Goal: Communication & Community: Participate in discussion

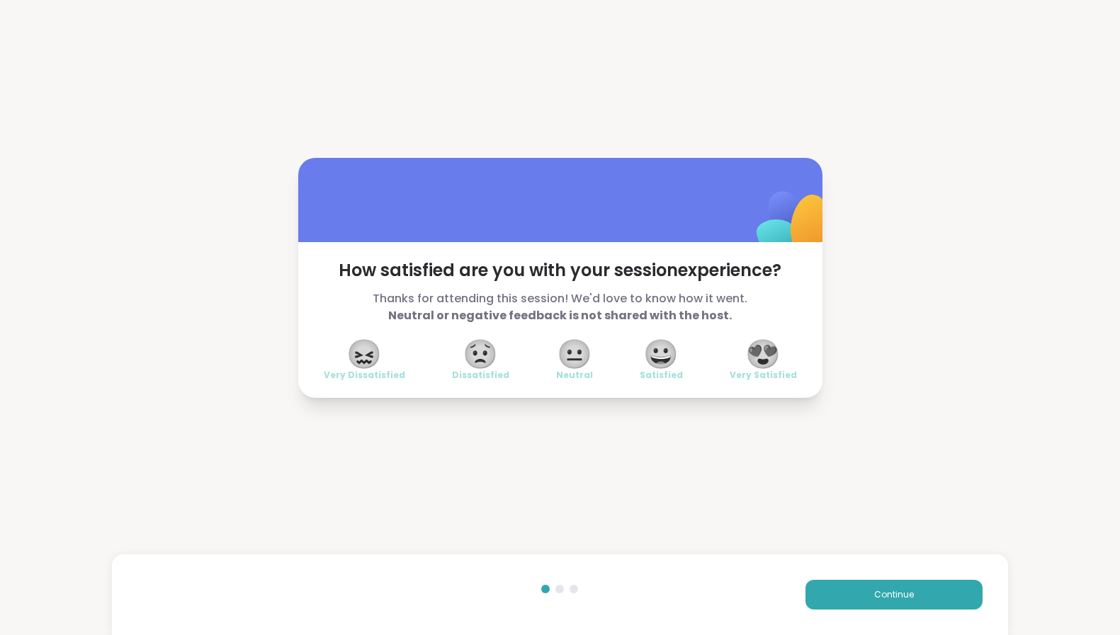
click at [749, 356] on span "😍" at bounding box center [762, 353] width 35 height 25
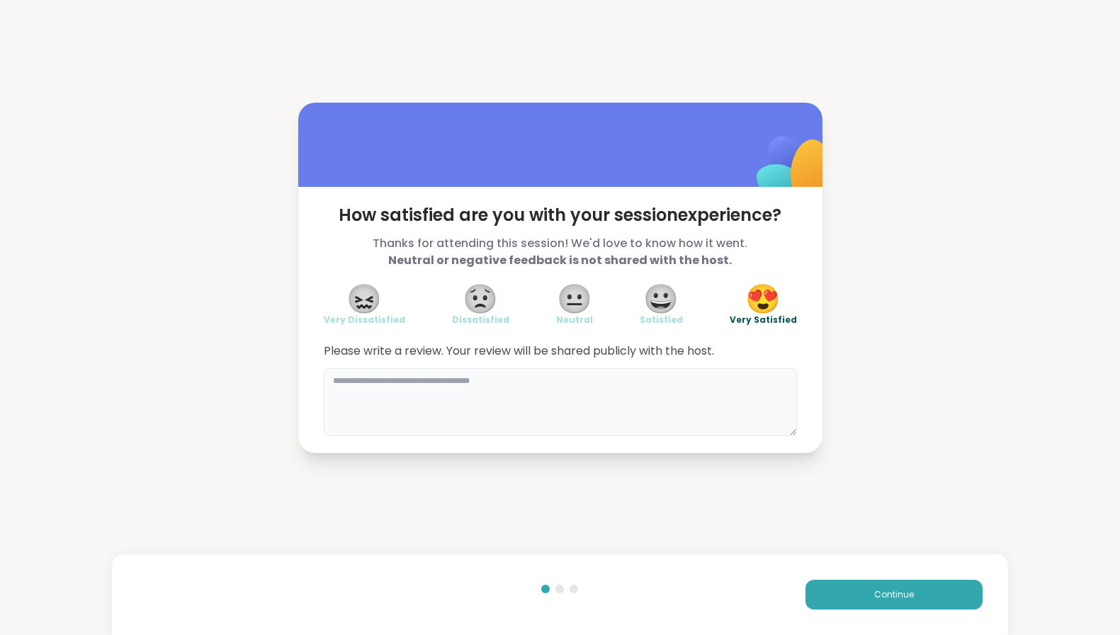
click at [729, 394] on textarea at bounding box center [560, 402] width 473 height 68
type textarea "**********"
click at [874, 597] on span "Continue" at bounding box center [894, 595] width 40 height 13
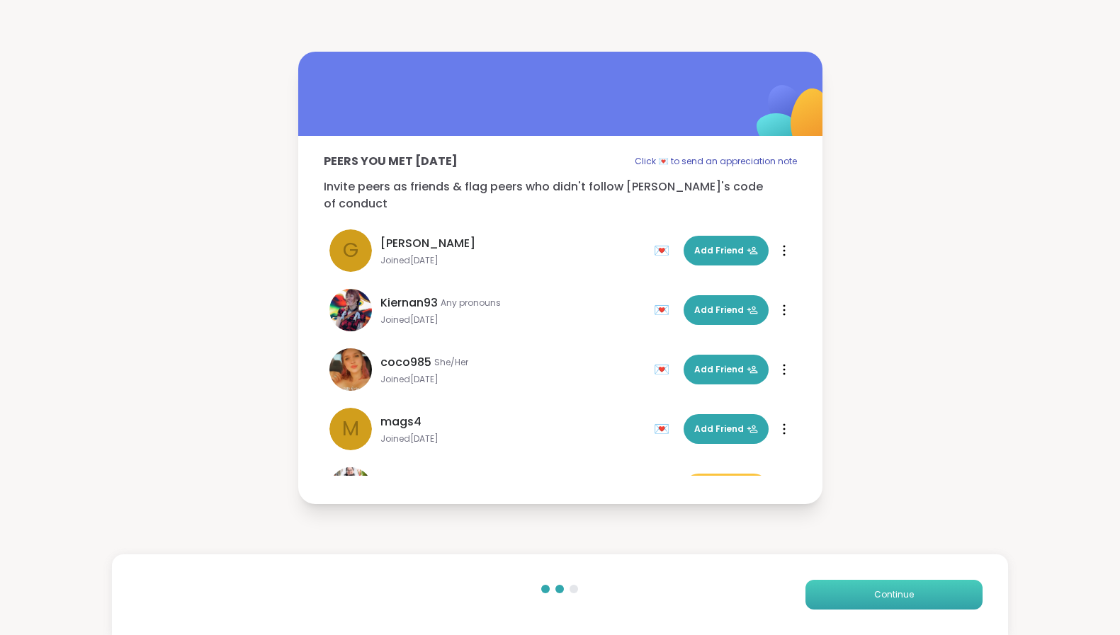
click at [878, 591] on span "Continue" at bounding box center [894, 595] width 40 height 13
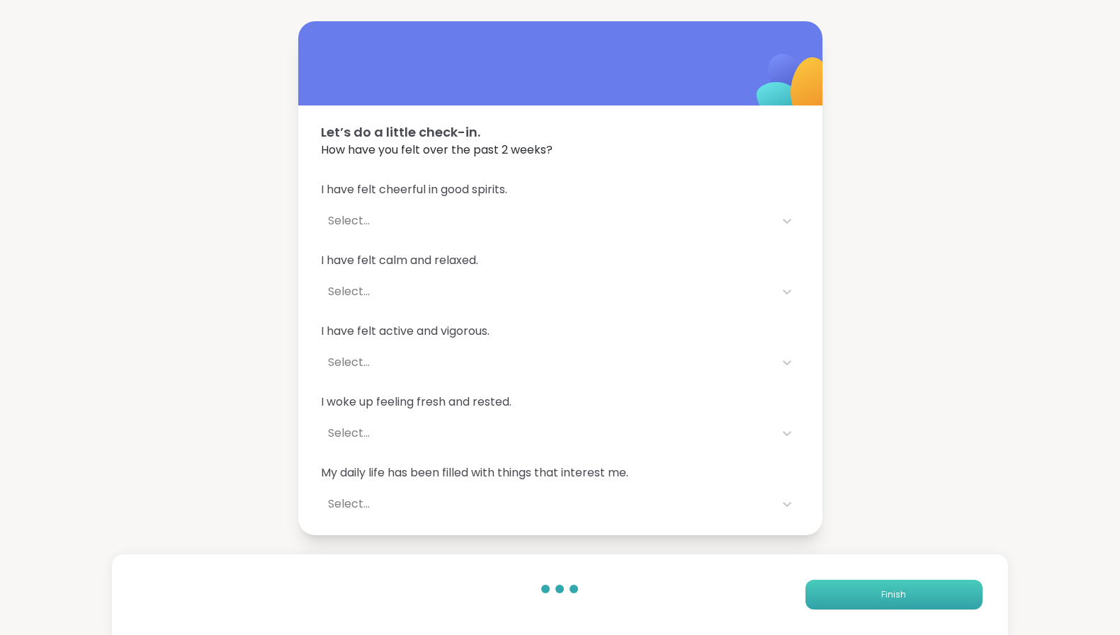
click at [881, 596] on span "Finish" at bounding box center [893, 595] width 25 height 13
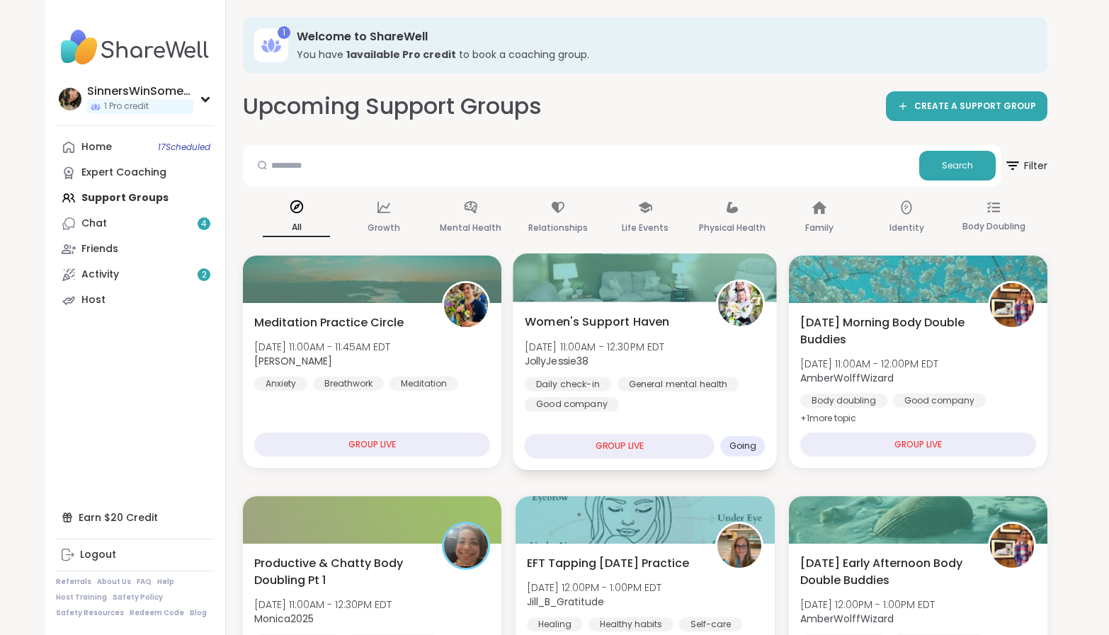
click at [705, 406] on div "Daily check-in General mental health Good company" at bounding box center [645, 394] width 241 height 35
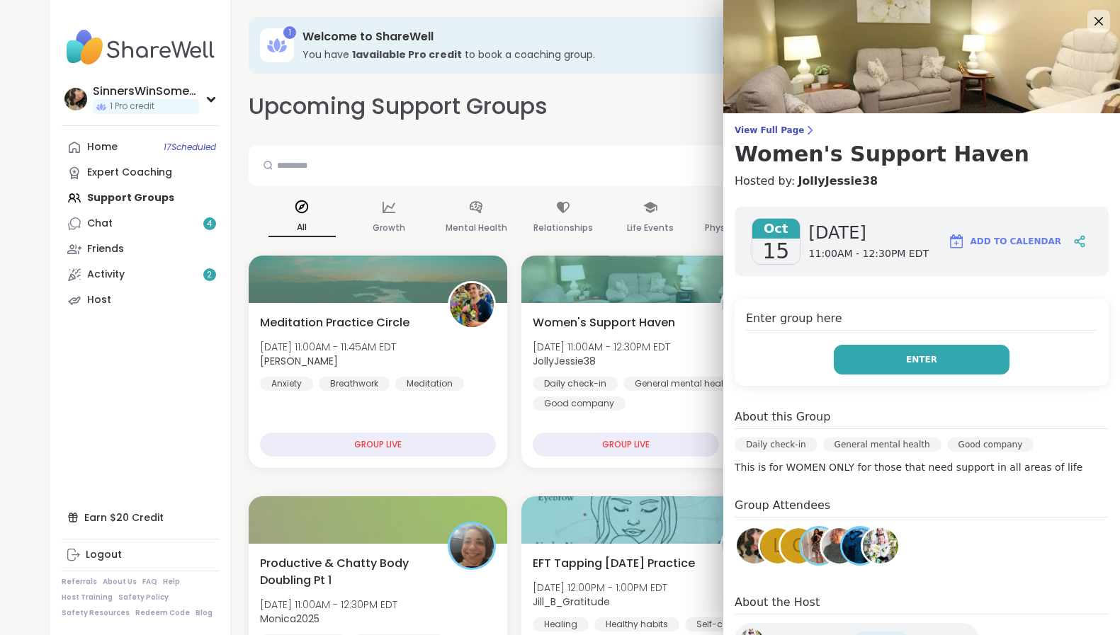
click at [914, 353] on span "Enter" at bounding box center [921, 359] width 31 height 13
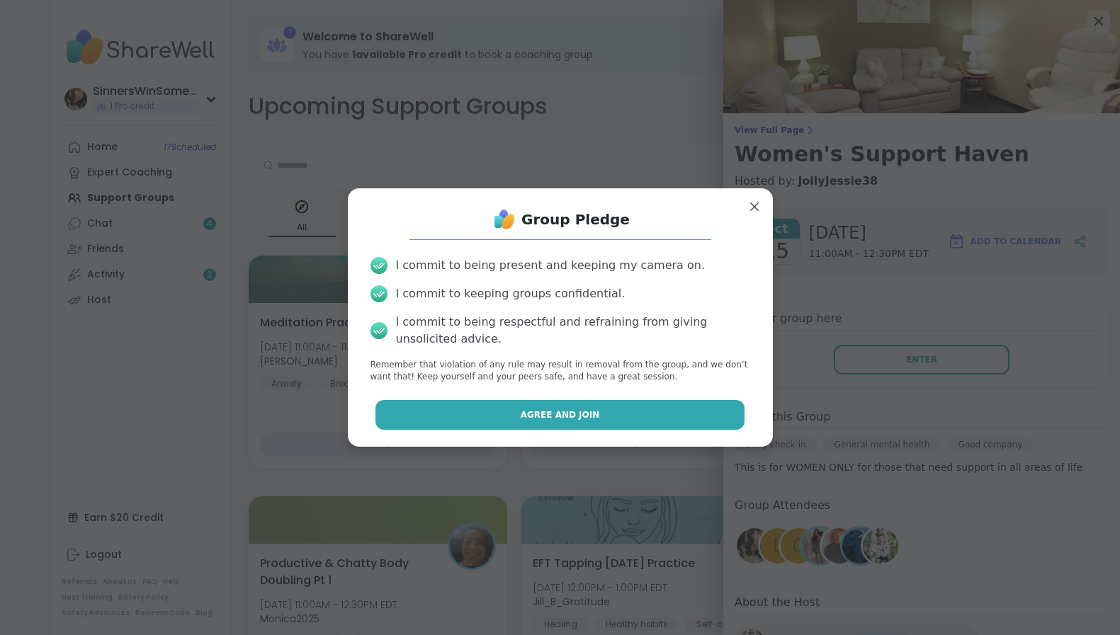
click at [611, 409] on button "Agree and Join" at bounding box center [559, 415] width 369 height 30
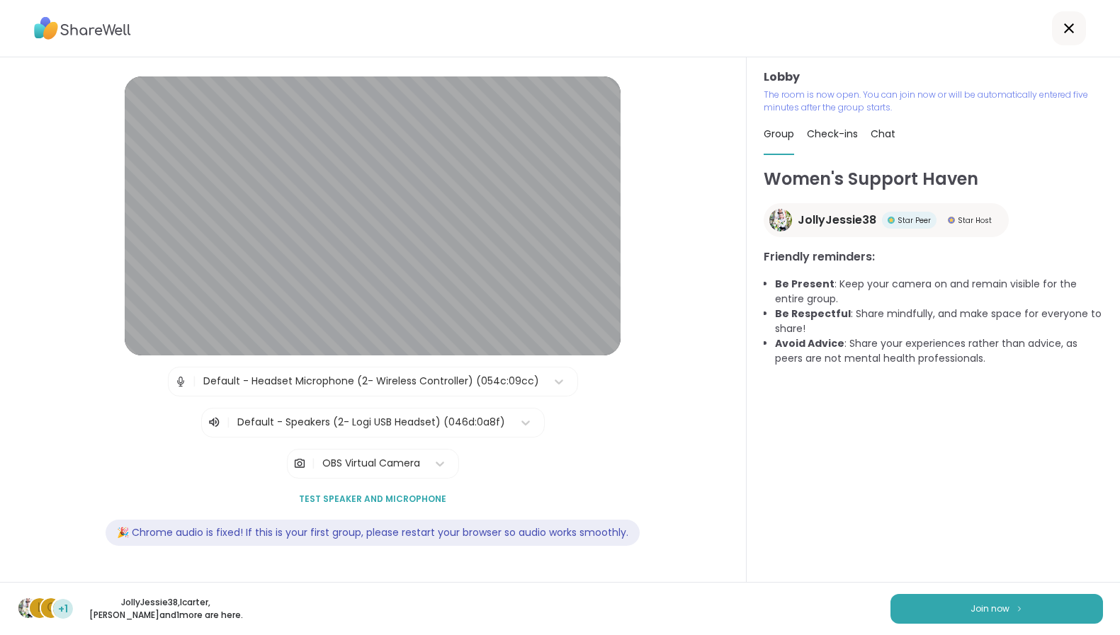
click at [388, 382] on div "Default - Headset Microphone (2- Wireless Controller) (054c:09cc)" at bounding box center [371, 381] width 336 height 15
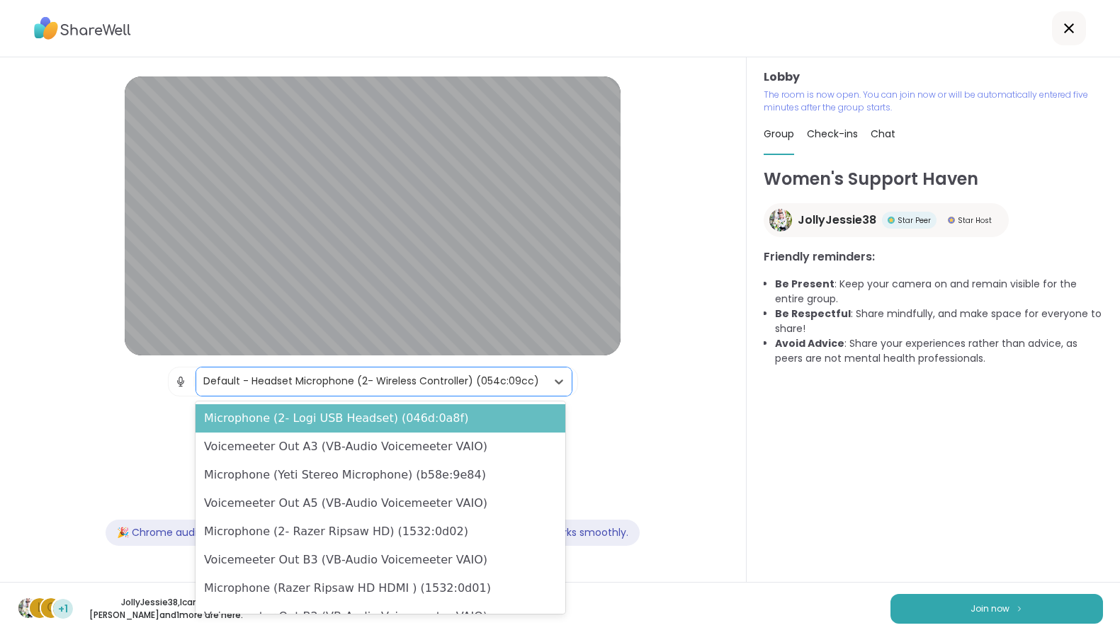
click at [398, 416] on div "Microphone (2- Logi USB Headset) (046d:0a8f)" at bounding box center [380, 418] width 370 height 28
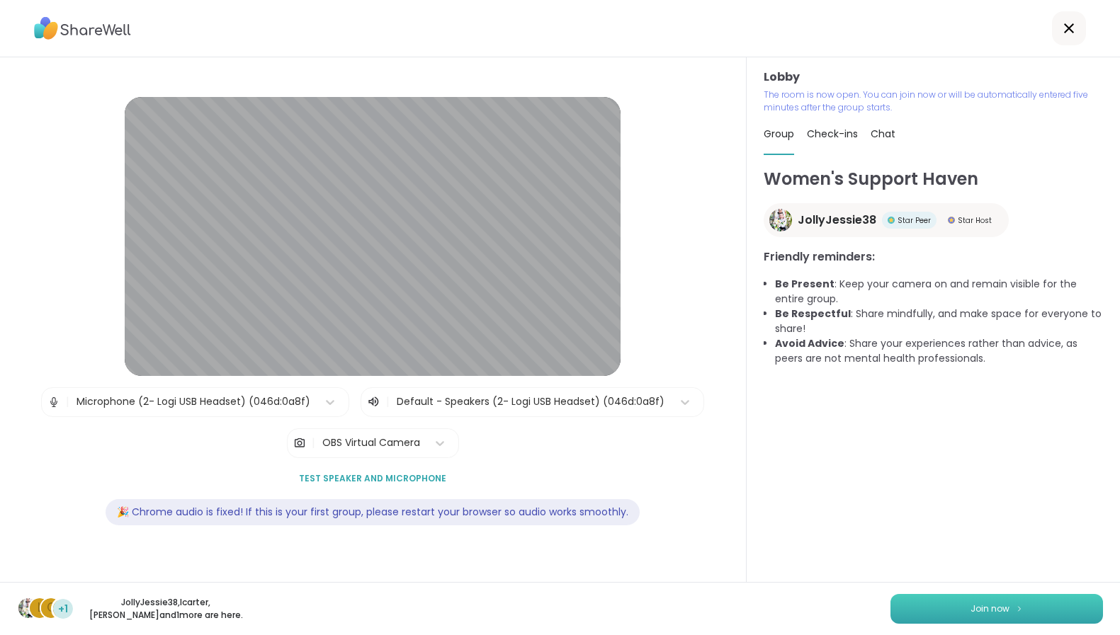
click at [926, 603] on button "Join now" at bounding box center [996, 609] width 212 height 30
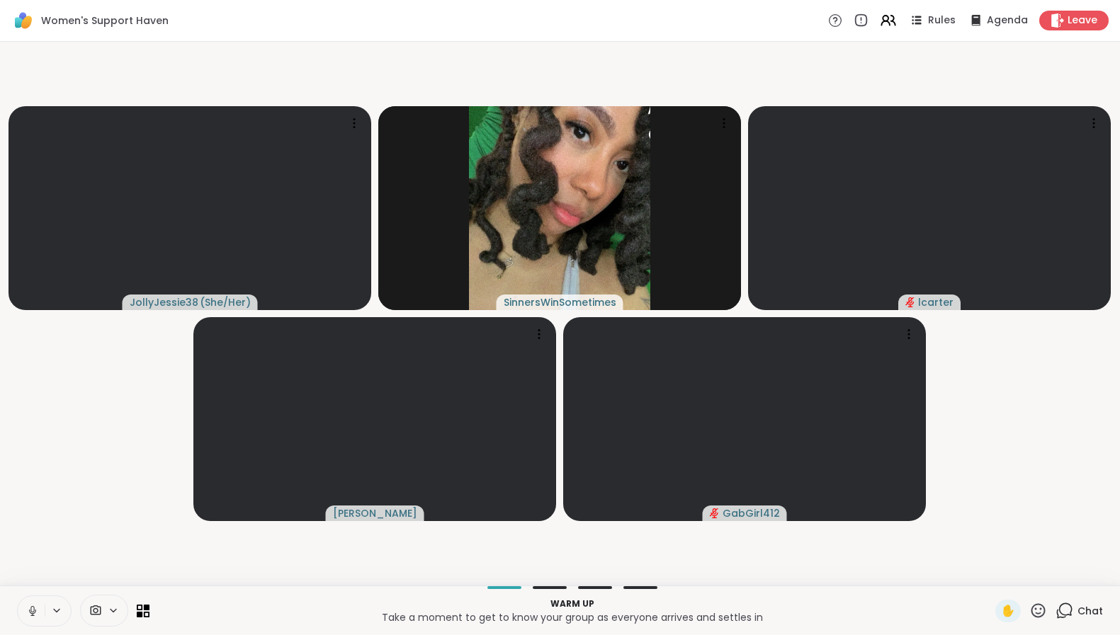
click at [28, 613] on icon at bounding box center [32, 611] width 13 height 13
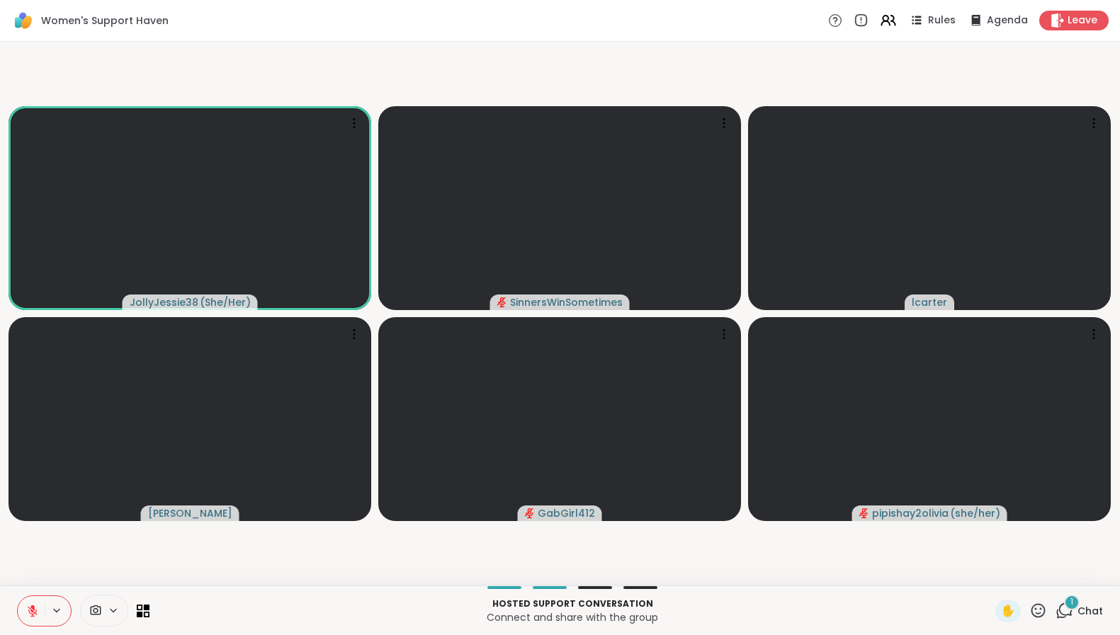
click at [25, 606] on button at bounding box center [31, 611] width 27 height 30
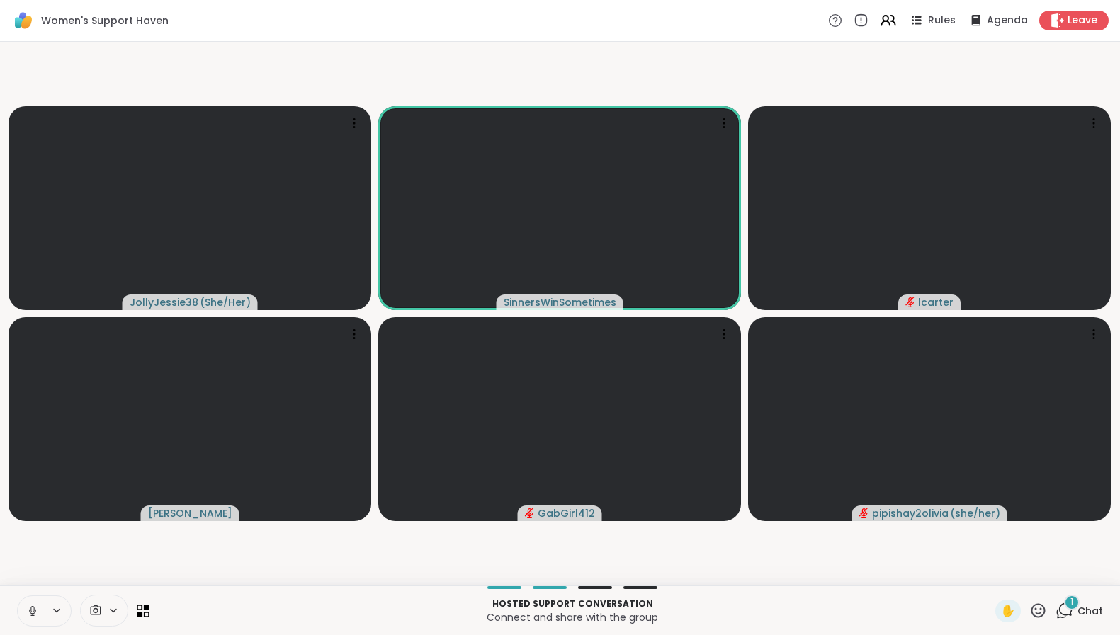
click at [34, 605] on icon at bounding box center [32, 611] width 13 height 13
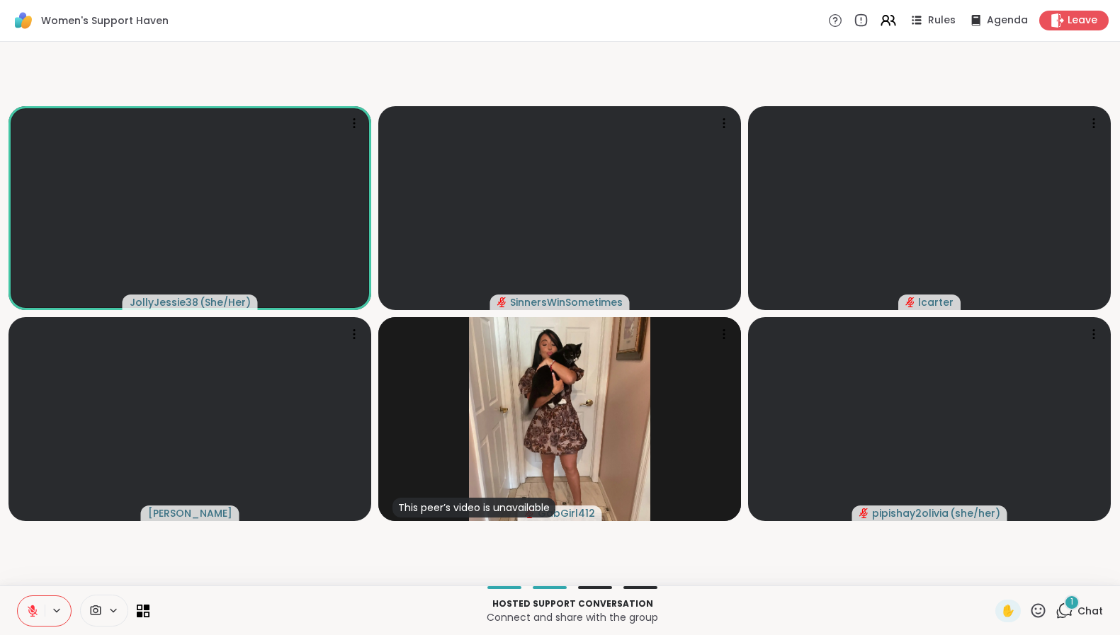
drag, startPoint x: 34, startPoint y: 604, endPoint x: 35, endPoint y: 547, distance: 56.7
click at [35, 547] on div "Women's Support Haven Rules Agenda Leave JollyJessie38 ( She/Her ) SinnersWinSo…" at bounding box center [560, 317] width 1120 height 635
click at [34, 613] on icon at bounding box center [32, 611] width 13 height 13
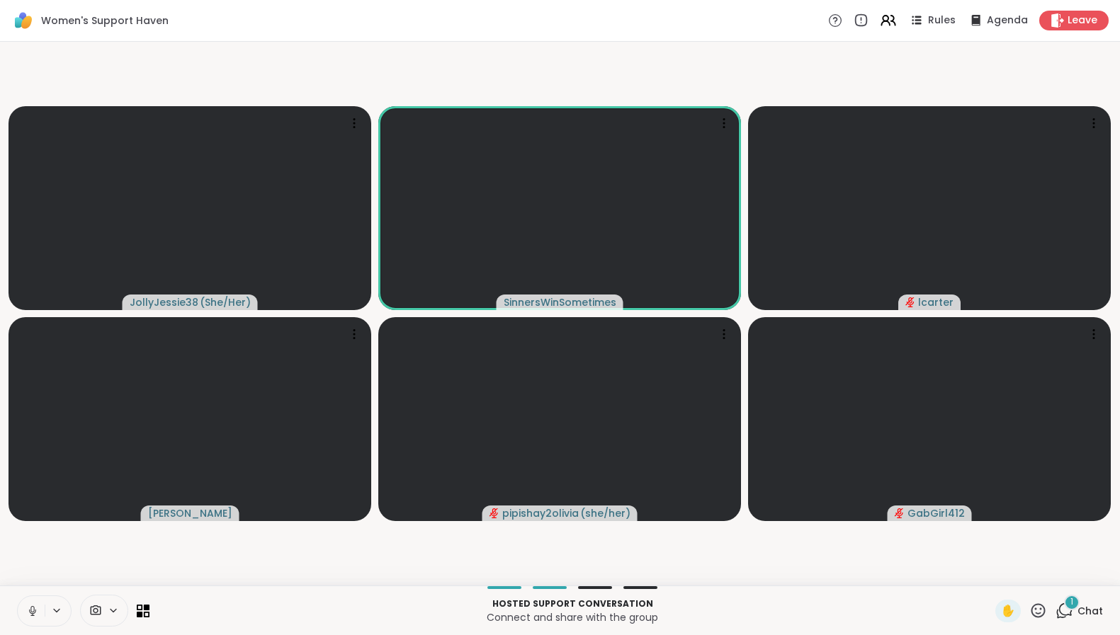
click at [18, 596] on button at bounding box center [31, 611] width 27 height 30
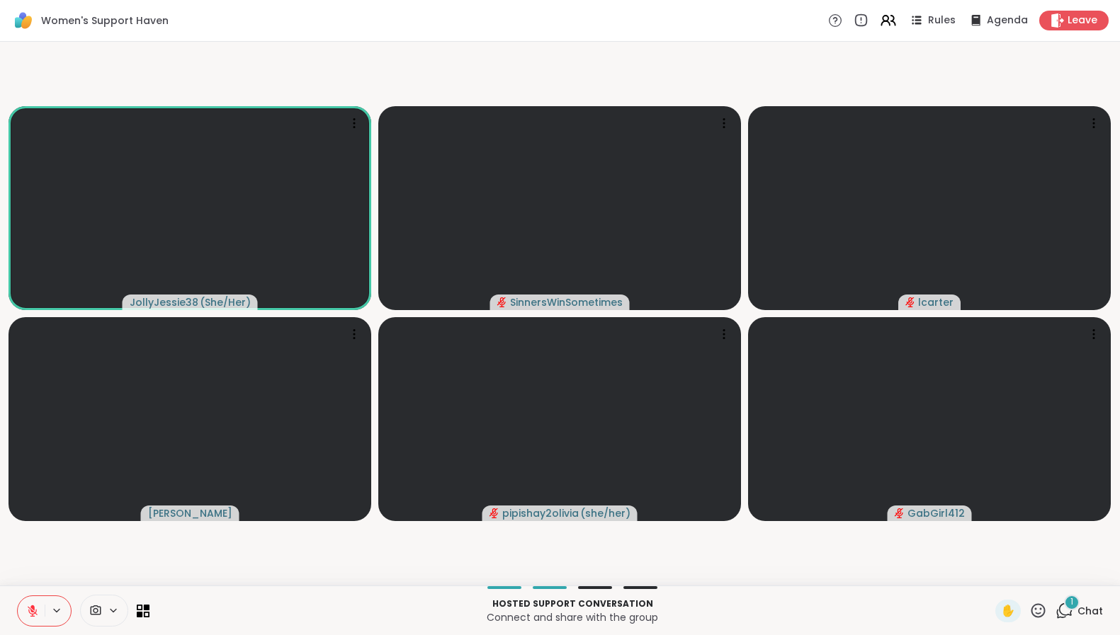
click at [36, 617] on icon at bounding box center [32, 611] width 13 height 13
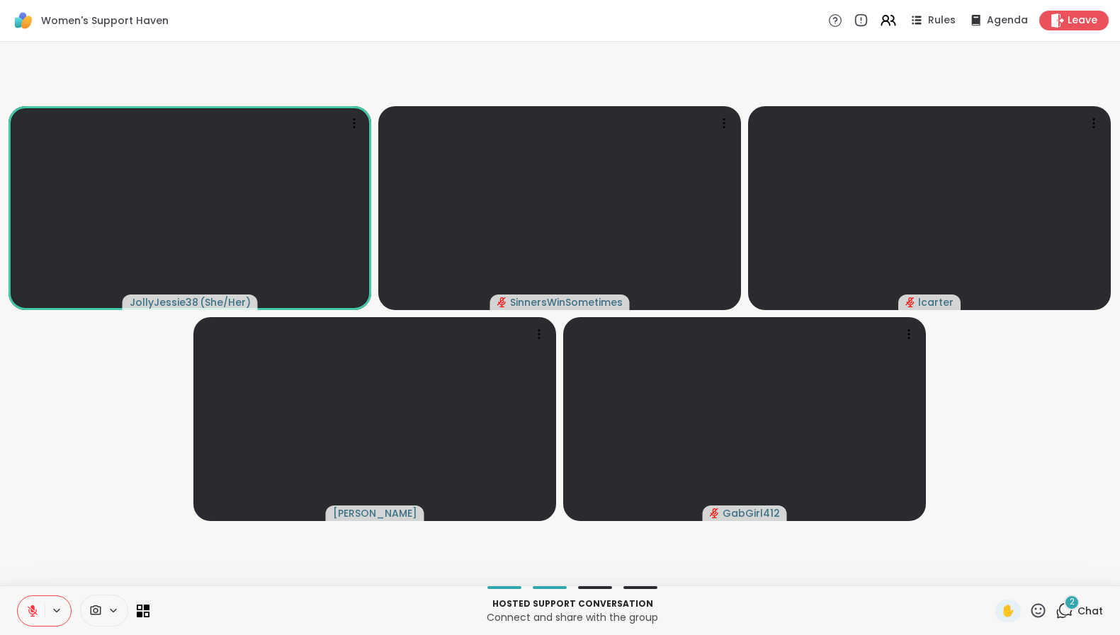
drag, startPoint x: 36, startPoint y: 614, endPoint x: 42, endPoint y: 522, distance: 92.3
click at [42, 522] on div "Women's Support Haven Rules Agenda Leave JollyJessie38 ( She/Her ) SinnersWinSo…" at bounding box center [560, 317] width 1120 height 635
click at [30, 616] on icon at bounding box center [33, 611] width 10 height 10
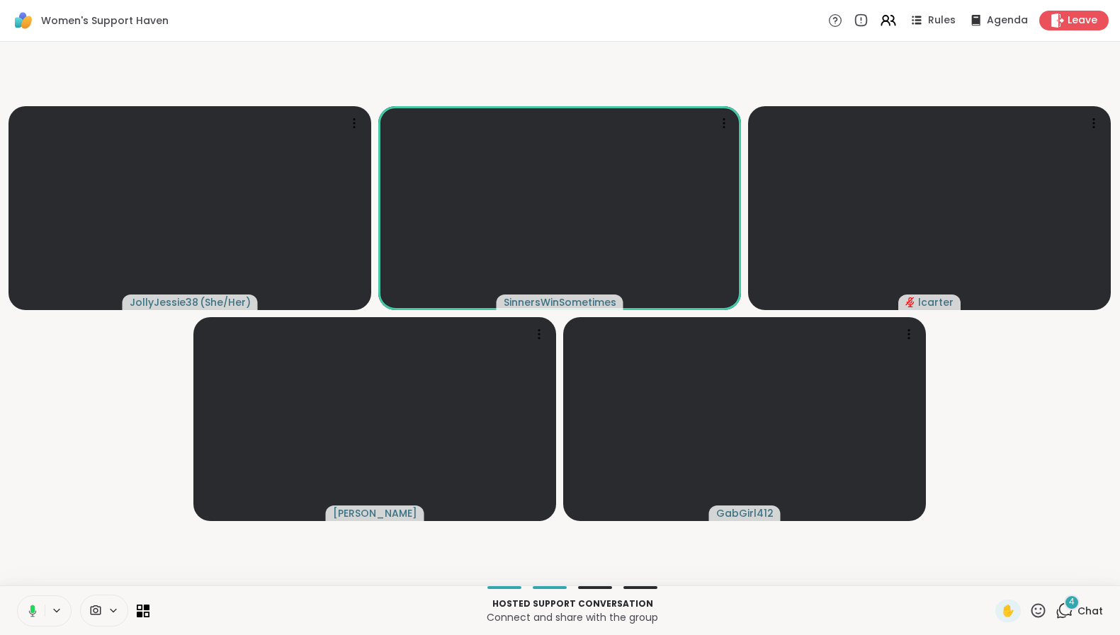
click at [34, 610] on icon at bounding box center [32, 609] width 4 height 8
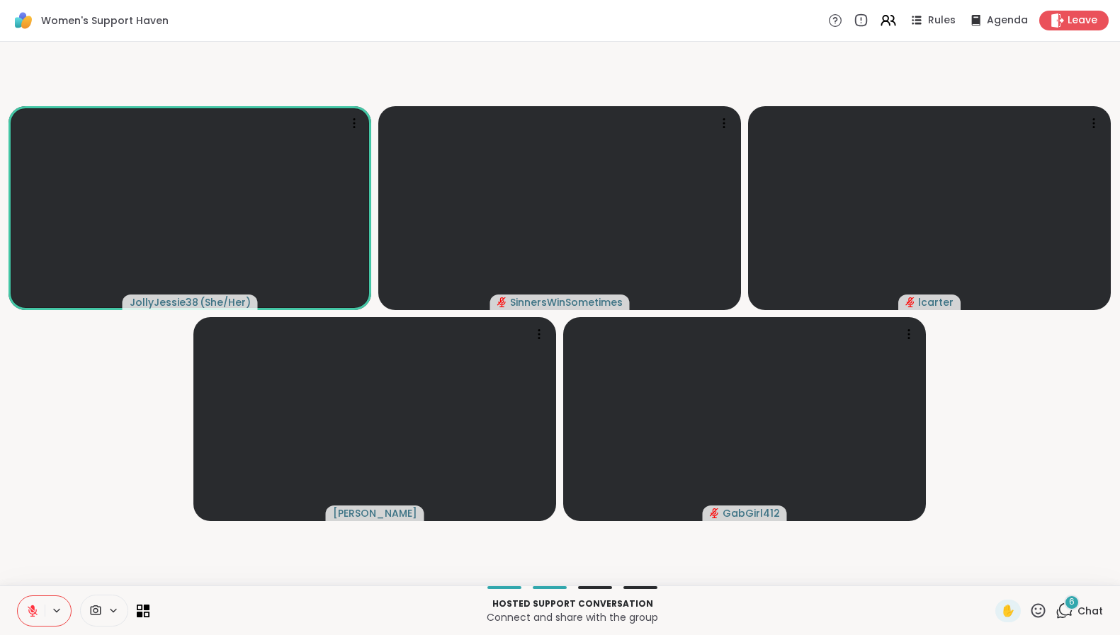
click at [25, 606] on button at bounding box center [31, 611] width 27 height 30
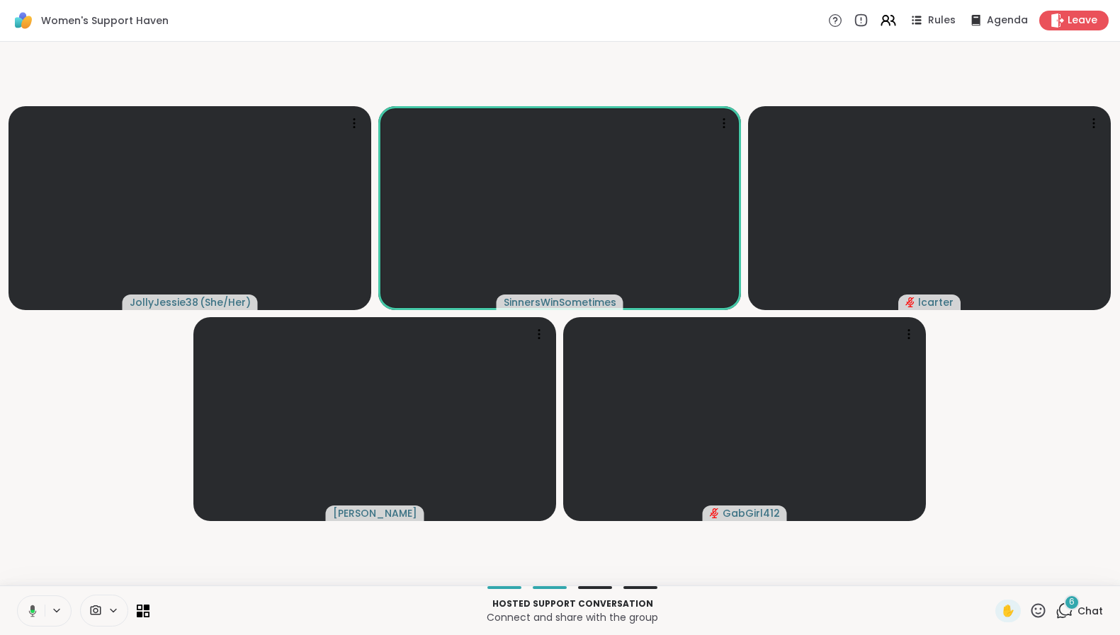
click at [26, 606] on icon at bounding box center [30, 611] width 13 height 13
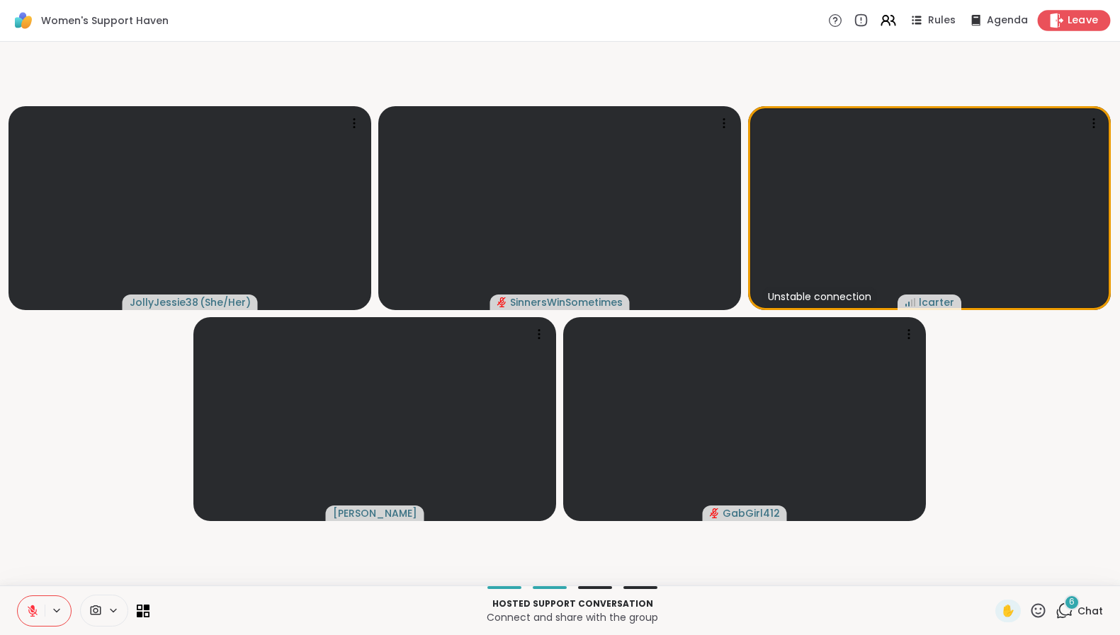
click at [1051, 16] on icon at bounding box center [1056, 20] width 15 height 15
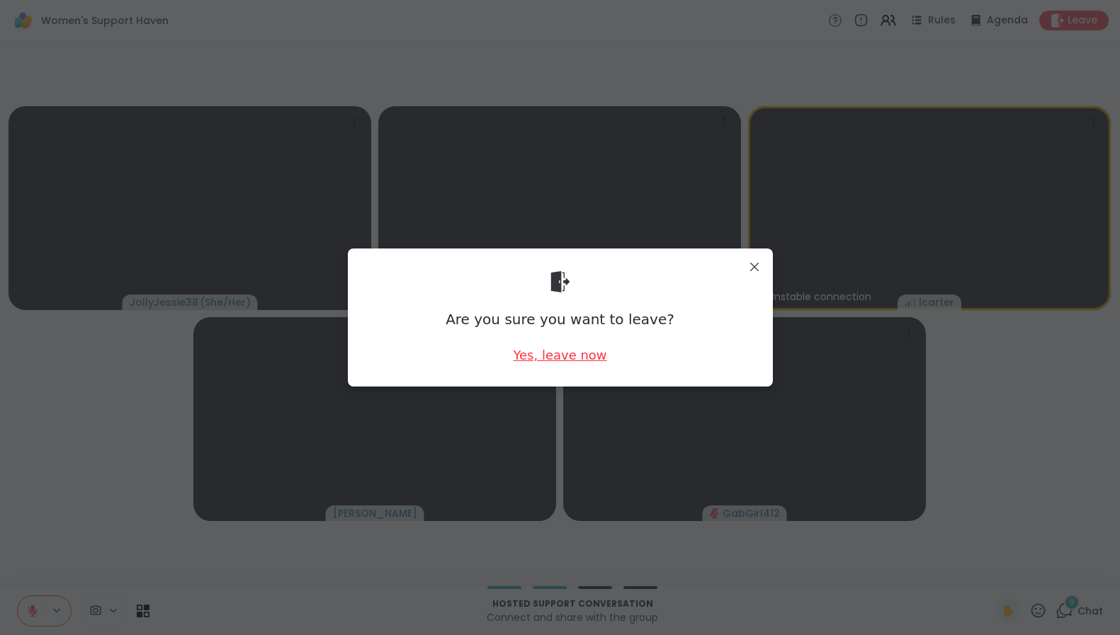
click at [538, 351] on div "Yes, leave now" at bounding box center [559, 355] width 93 height 18
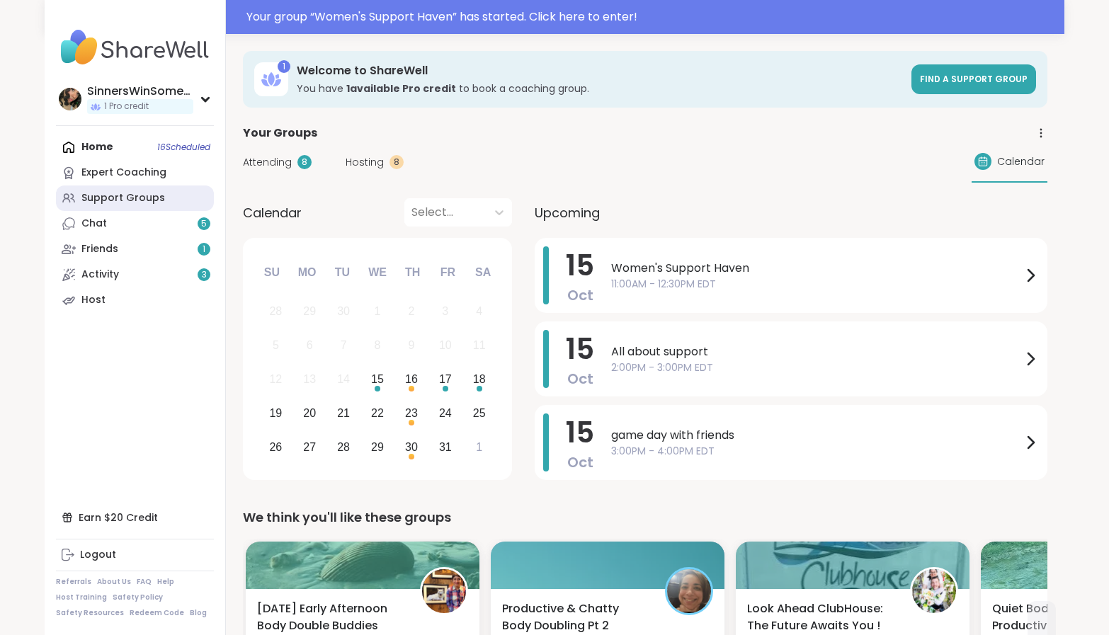
click at [182, 195] on link "Support Groups" at bounding box center [135, 198] width 158 height 25
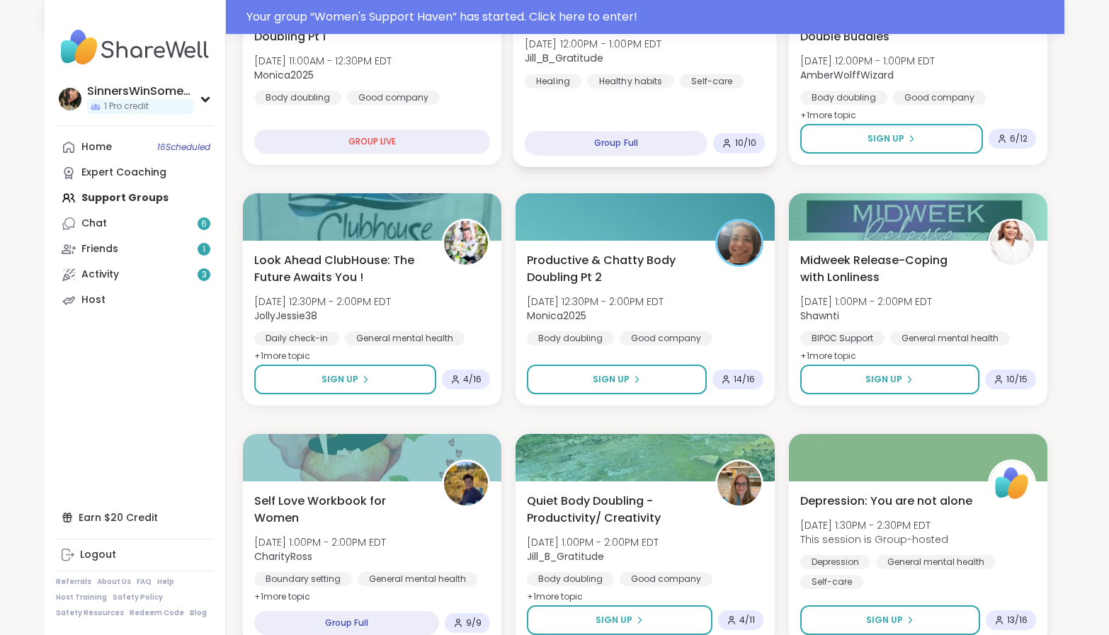
scroll to position [708, 0]
